Goal: Check status: Check status

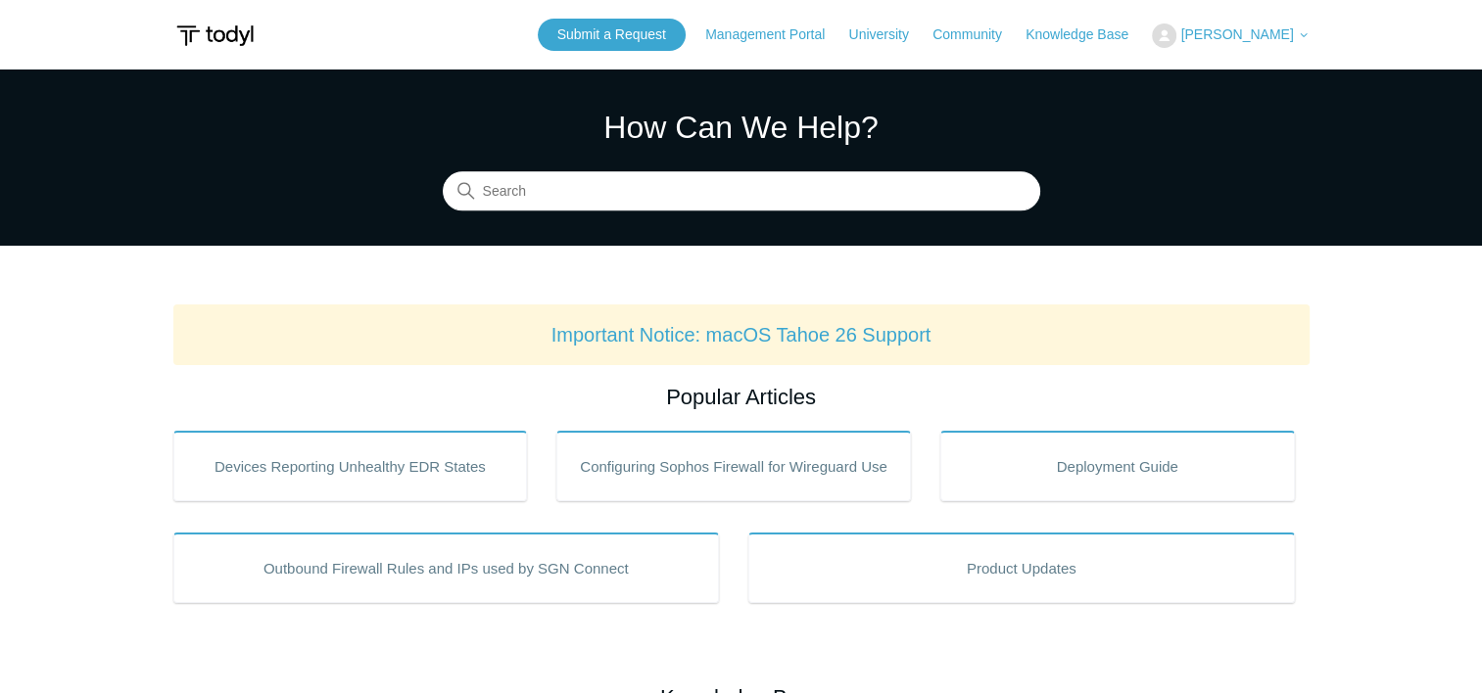
click at [1230, 27] on span "[PERSON_NAME]" at bounding box center [1236, 34] width 113 height 16
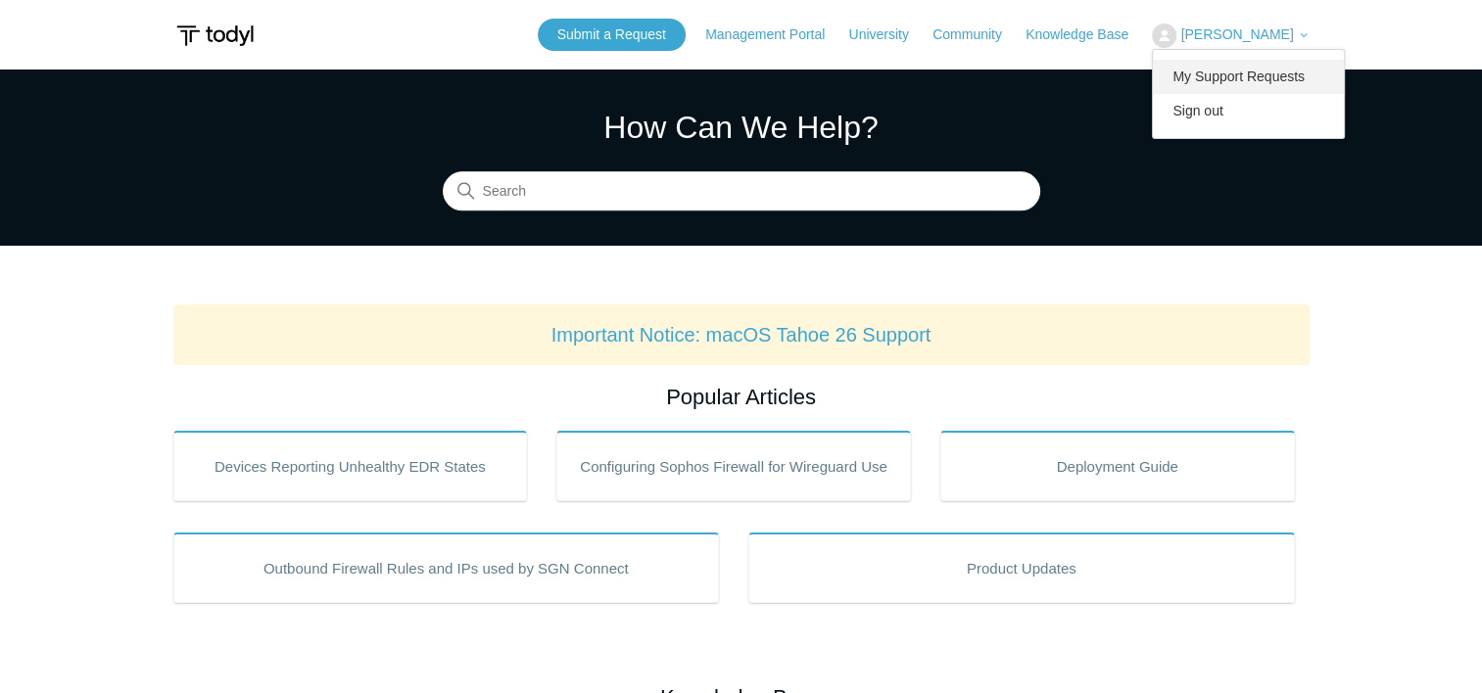
click at [1207, 82] on link "My Support Requests" at bounding box center [1248, 77] width 191 height 34
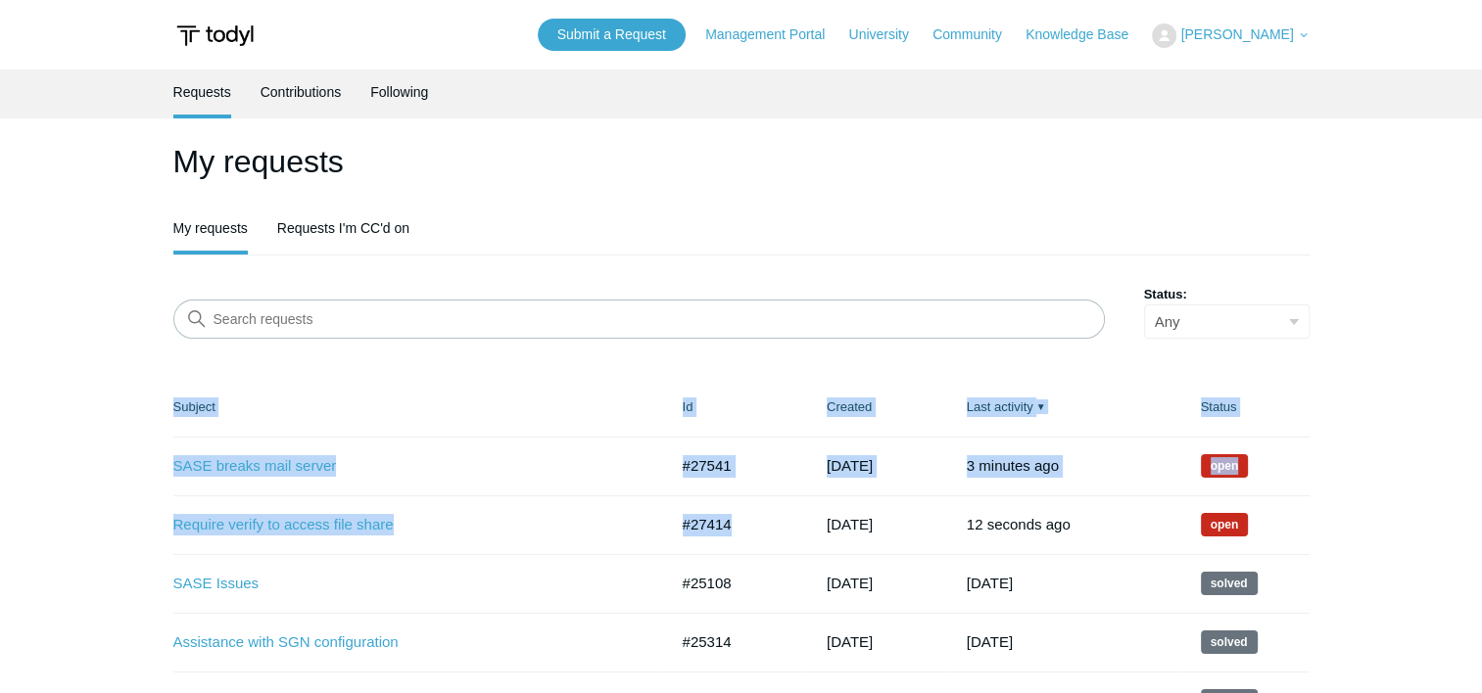
drag, startPoint x: 736, startPoint y: 532, endPoint x: 170, endPoint y: 531, distance: 566.0
click at [170, 531] on main "Requests Contributions Following My requests My requests Requests I'm CC'd on S…" at bounding box center [741, 548] width 1482 height 956
click at [445, 511] on td "Require verify to access file share #27414 [DATE] Open" at bounding box center [418, 525] width 490 height 59
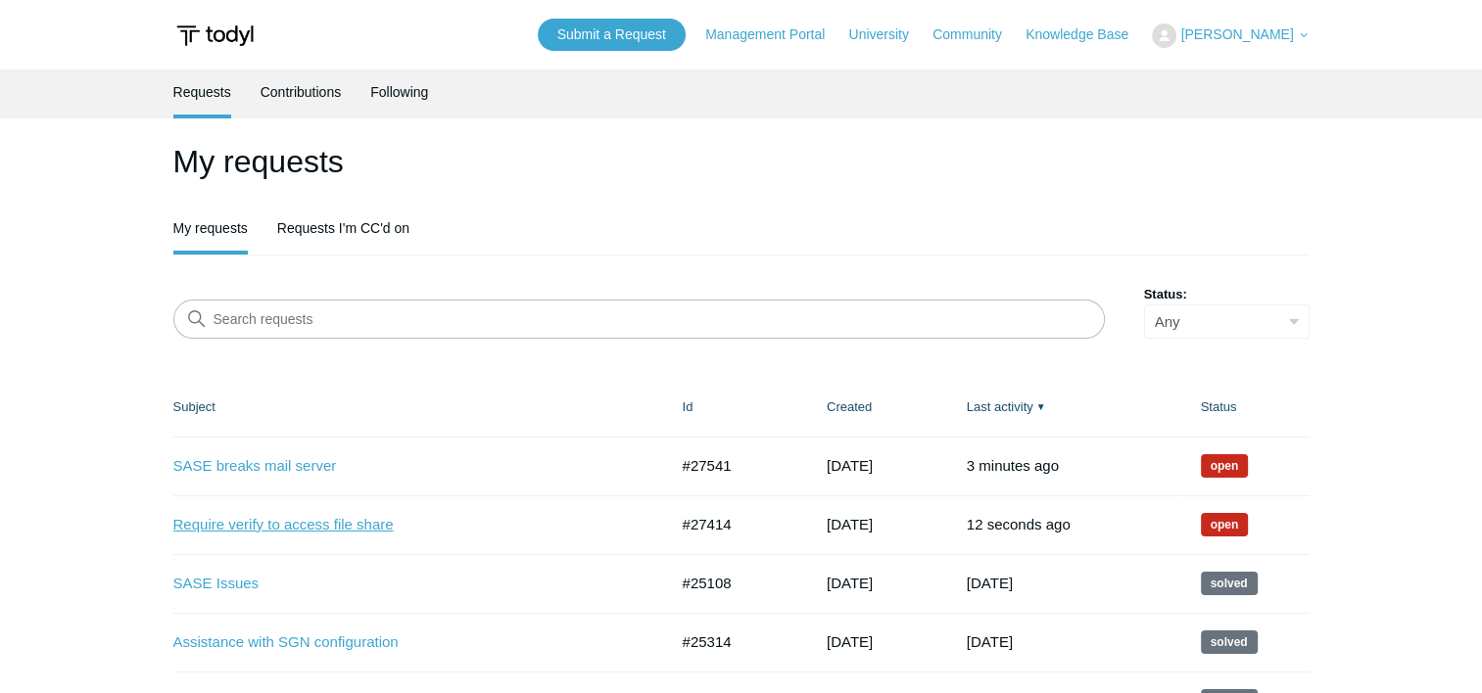
drag, startPoint x: 738, startPoint y: 523, endPoint x: 175, endPoint y: 532, distance: 563.2
click at [175, 532] on tr "Require verify to access file share #27414 [DATE] Open #27414 [DATE] 12 seconds…" at bounding box center [741, 525] width 1136 height 59
copy tr "Require verify to access file share #27414 [DATE] Open #27414"
